Goal: Task Accomplishment & Management: Complete application form

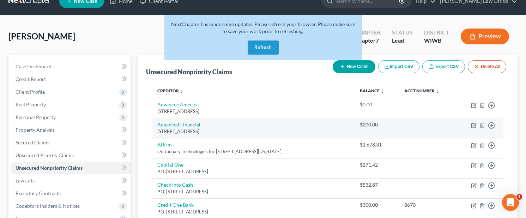
scroll to position [13, 0]
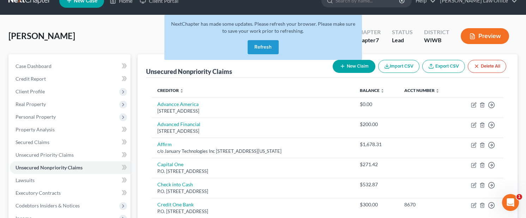
click at [257, 47] on button "Refresh" at bounding box center [263, 47] width 31 height 14
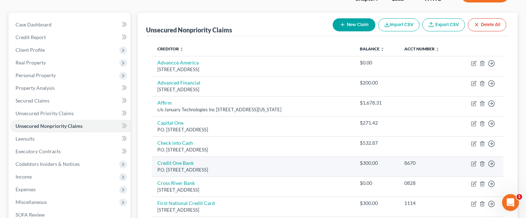
scroll to position [47, 0]
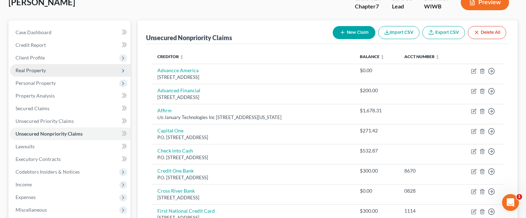
click at [57, 69] on span "Real Property" at bounding box center [70, 70] width 121 height 13
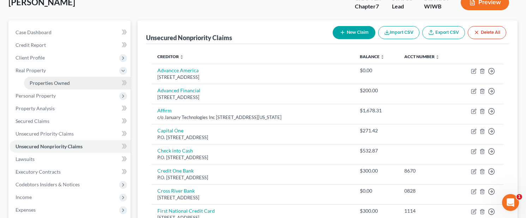
click at [43, 82] on span "Properties Owned" at bounding box center [50, 83] width 40 height 6
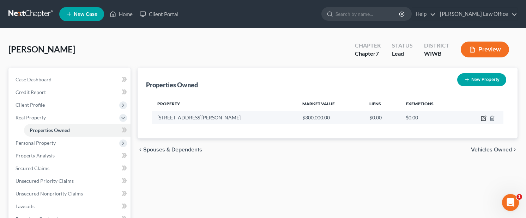
click at [482, 117] on icon "button" at bounding box center [483, 119] width 4 height 4
select select "52"
select select "3"
select select "0"
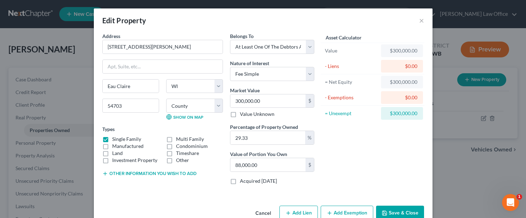
click at [177, 172] on button "Other information you wish to add" at bounding box center [149, 174] width 94 height 6
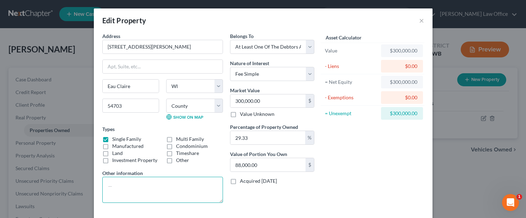
click at [171, 184] on textarea at bounding box center [162, 190] width 121 height 26
paste textarea "2600 square foot, 3 bedrrom, 2.5 bath, 2 car attached garage with 9,000 square …"
click at [108, 196] on textarea "2600 square foot, 3 bedrrom, 2.5 bath, 2 car attached garage with 9,000 square …" at bounding box center [162, 190] width 121 height 26
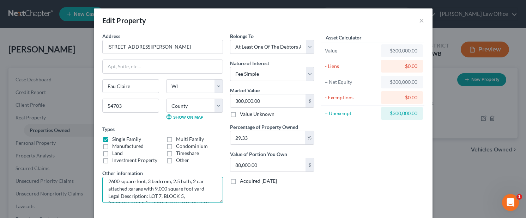
drag, startPoint x: 110, startPoint y: 182, endPoint x: 209, endPoint y: 188, distance: 100.0
click at [209, 188] on textarea "2600 square foot, 3 bedrrom, 2.5 bath, 2 car attached garage with 9,000 square …" at bounding box center [162, 190] width 121 height 26
type textarea "Legal Description: LOT 7, BLOCK 5, LANOU'S THIRD ADDITION, CITY OF EAU CLAIRE, …"
